Goal: Task Accomplishment & Management: Use online tool/utility

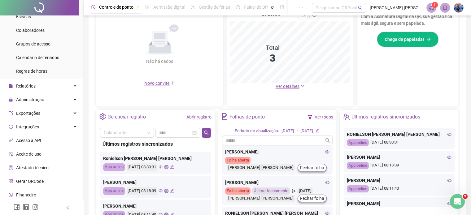
scroll to position [122, 0]
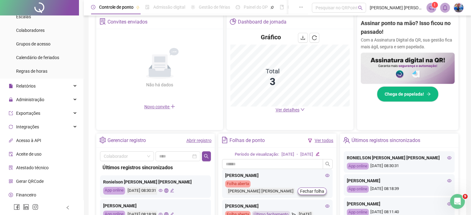
click at [429, 6] on icon "notification" at bounding box center [432, 8] width 6 height 6
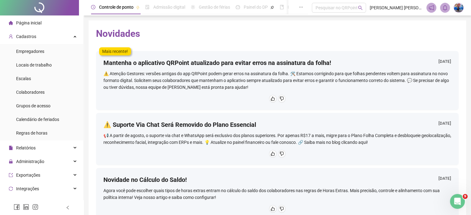
click at [53, 27] on li "Página inicial" at bounding box center [41, 23] width 81 height 12
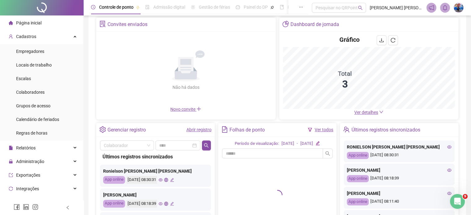
scroll to position [62, 0]
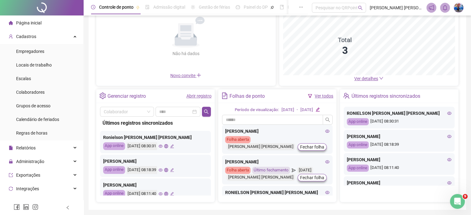
click at [360, 80] on span "Ver detalhes" at bounding box center [367, 78] width 24 height 5
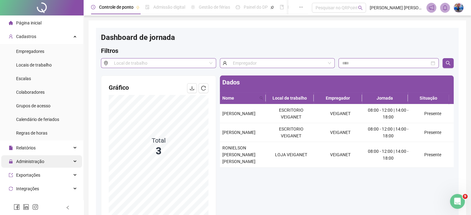
click at [52, 166] on div "Administração" at bounding box center [41, 162] width 81 height 12
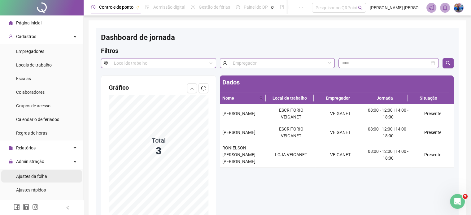
scroll to position [31, 0]
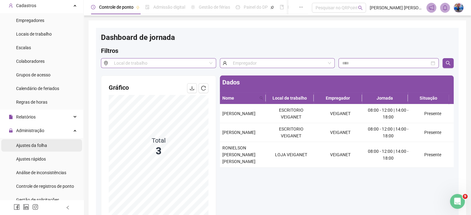
click at [61, 143] on li "Ajustes da folha" at bounding box center [41, 145] width 81 height 12
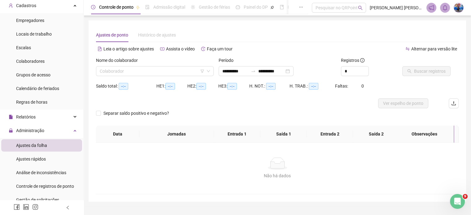
type input "**********"
click at [201, 71] on icon "filter" at bounding box center [203, 71] width 4 height 4
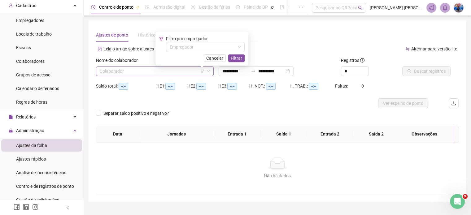
click at [179, 69] on input "search" at bounding box center [152, 71] width 105 height 9
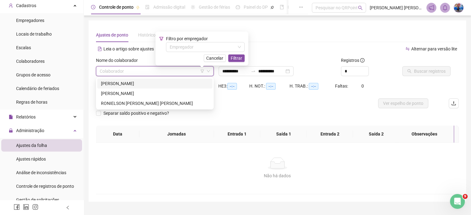
click at [136, 85] on div "[PERSON_NAME]" at bounding box center [155, 83] width 108 height 7
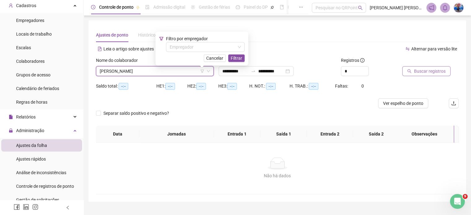
click at [422, 73] on span "Buscar registros" at bounding box center [430, 71] width 32 height 7
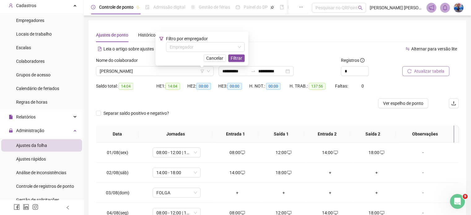
click at [274, 37] on div "Ajustes de ponto Histórico de ajustes" at bounding box center [277, 35] width 363 height 14
click at [216, 60] on span "Cancelar" at bounding box center [214, 58] width 17 height 7
